Goal: Navigation & Orientation: Find specific page/section

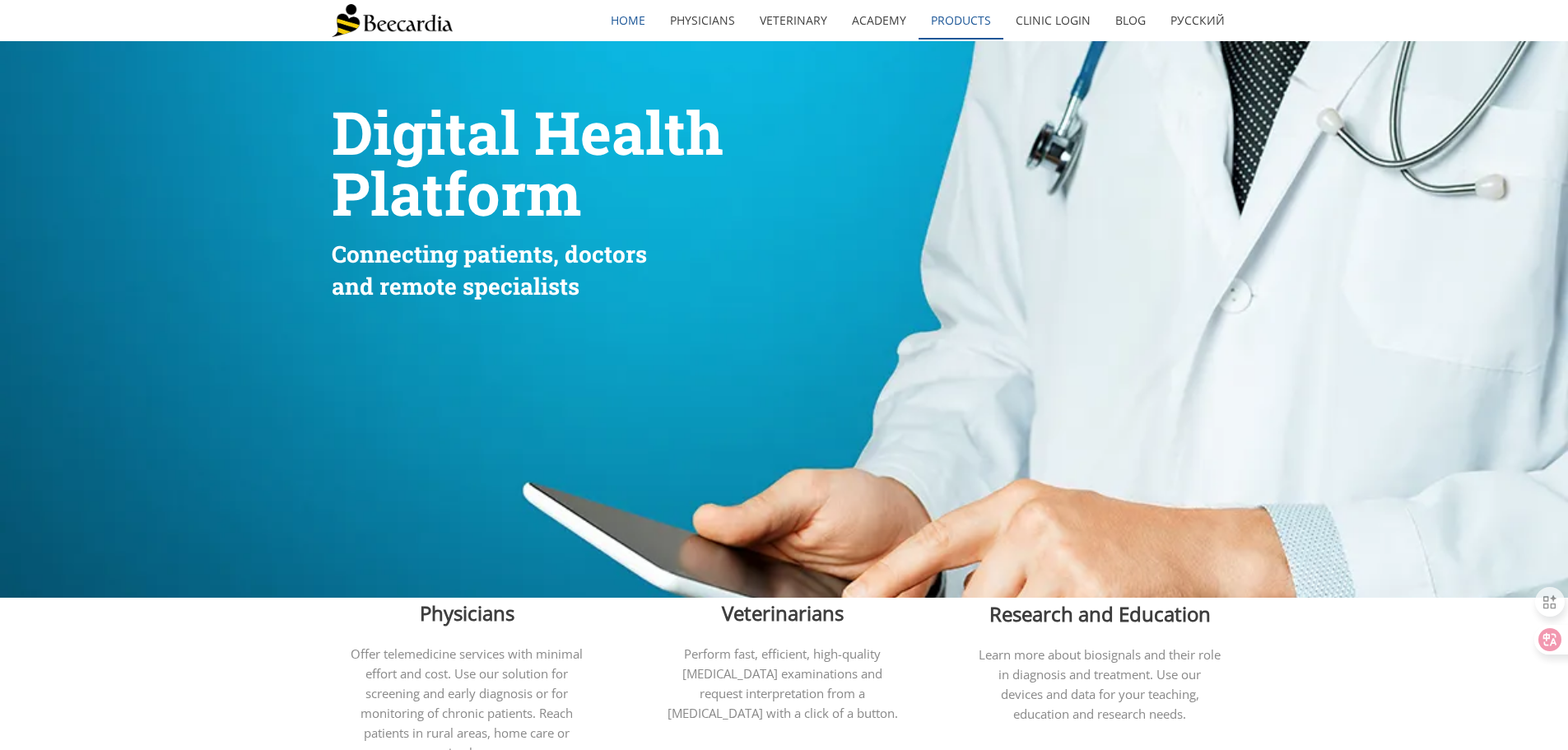
click at [942, 21] on link "Products" at bounding box center [961, 20] width 85 height 38
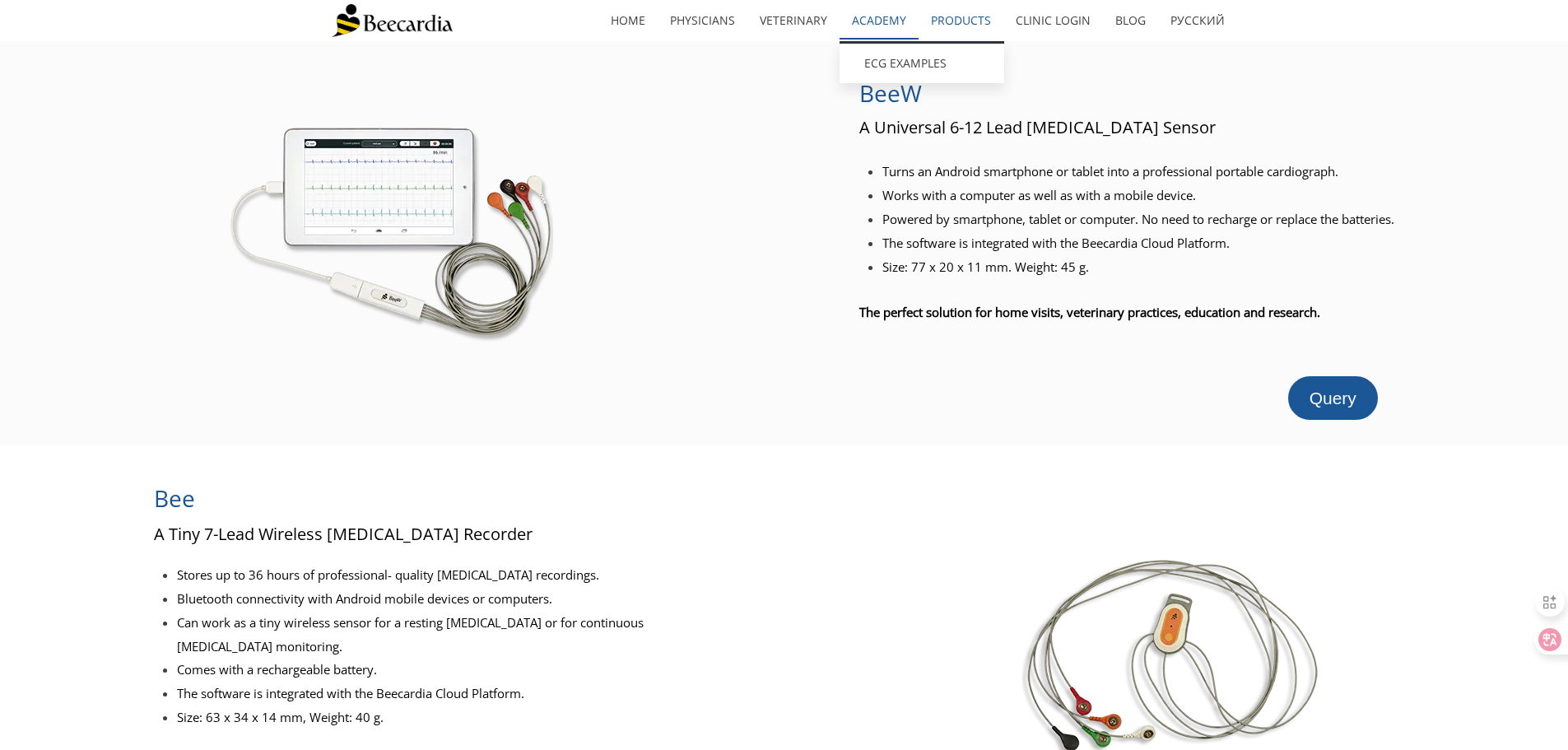
click at [885, 21] on link "Academy" at bounding box center [880, 20] width 79 height 38
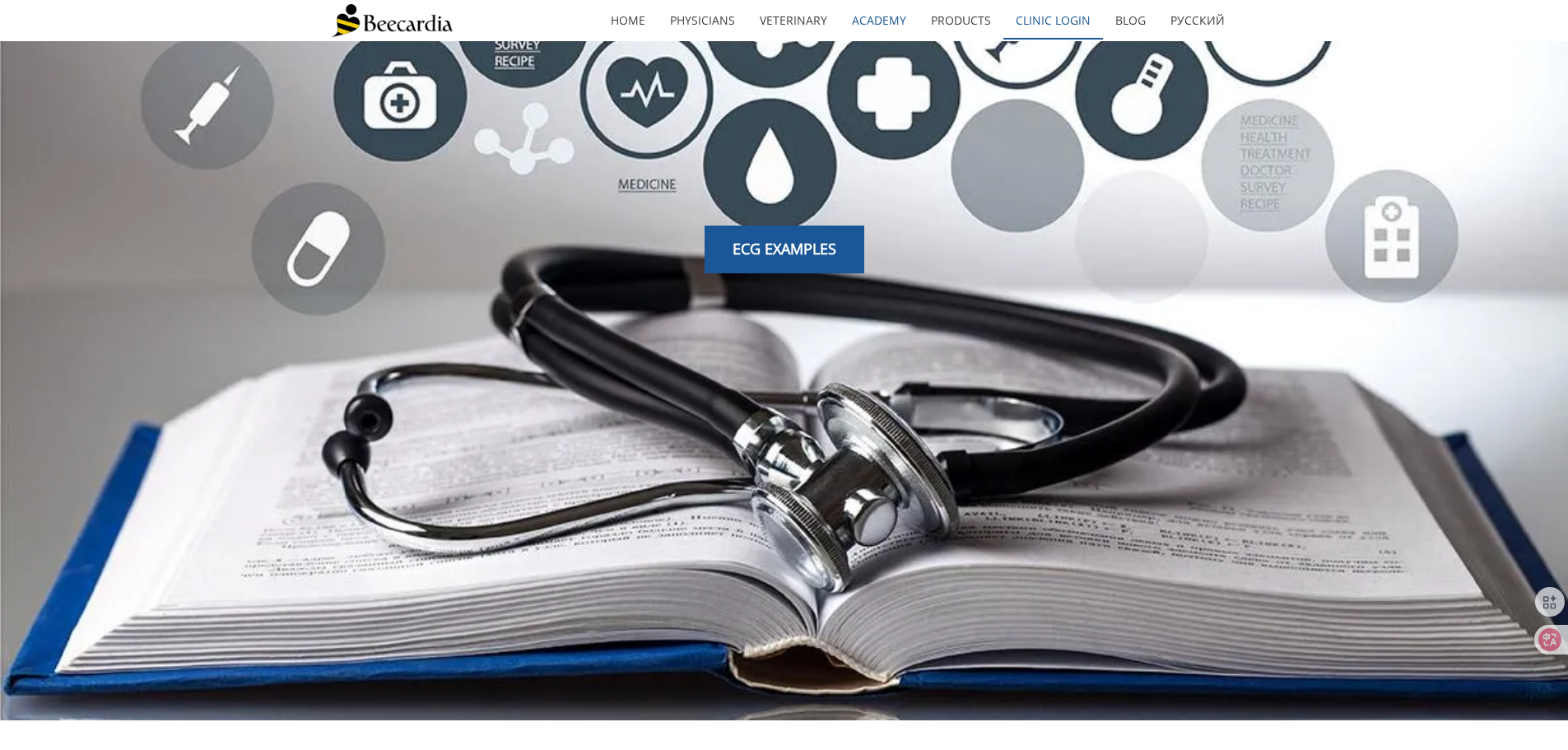
click at [1040, 20] on link "Clinic Login" at bounding box center [1053, 20] width 100 height 38
